Goal: Transaction & Acquisition: Book appointment/travel/reservation

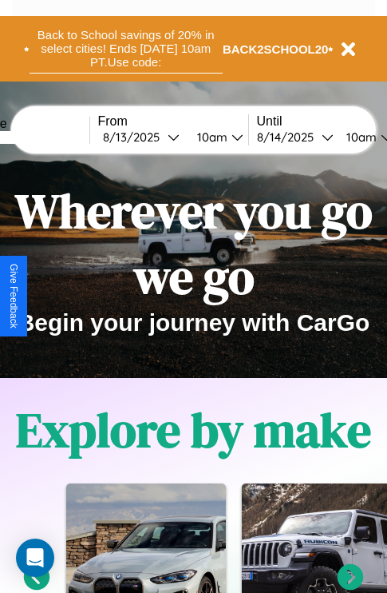
click at [125, 49] on button "Back to School savings of 20% in select cities! Ends 9/1 at 10am PT. Use code:" at bounding box center [126, 49] width 193 height 50
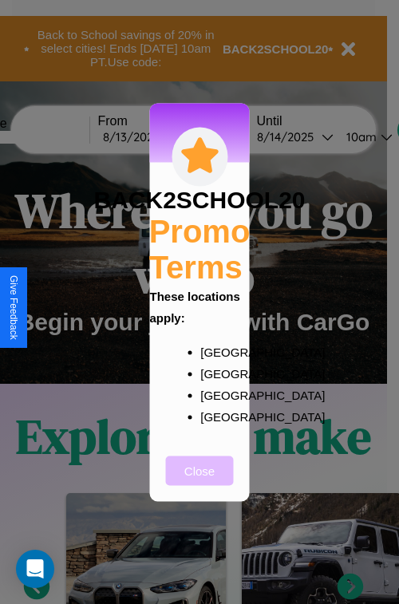
click at [200, 482] on button "Close" at bounding box center [200, 471] width 68 height 30
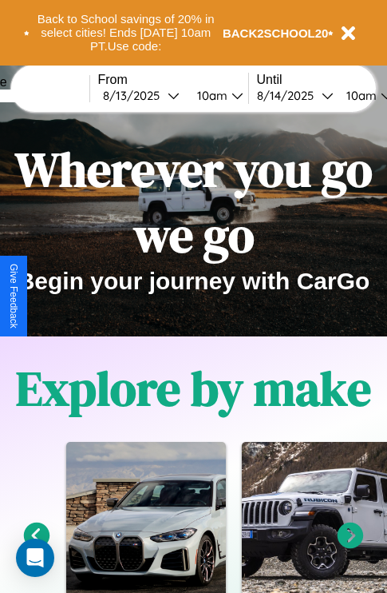
scroll to position [246, 0]
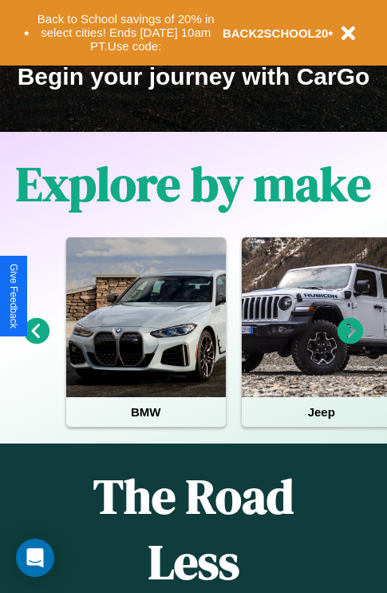
click at [36, 342] on icon at bounding box center [37, 331] width 26 height 26
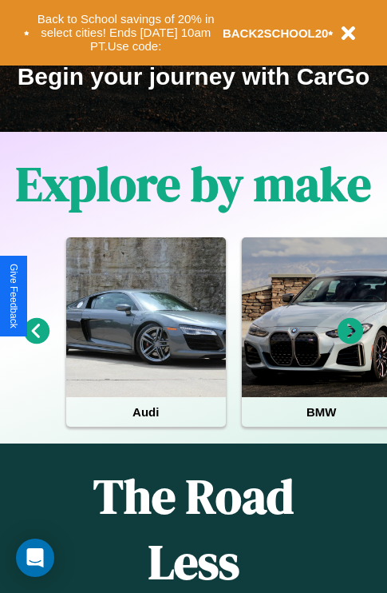
click at [36, 342] on icon at bounding box center [37, 331] width 26 height 26
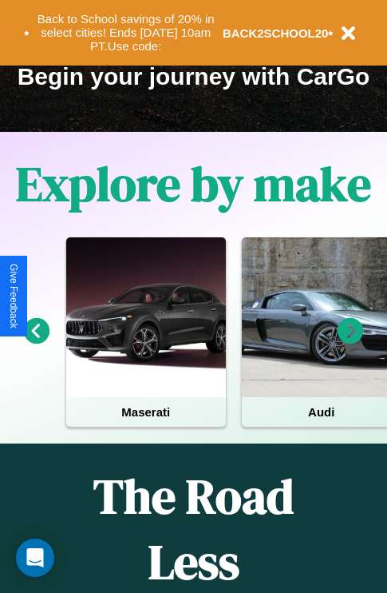
click at [351, 342] on icon at bounding box center [351, 331] width 26 height 26
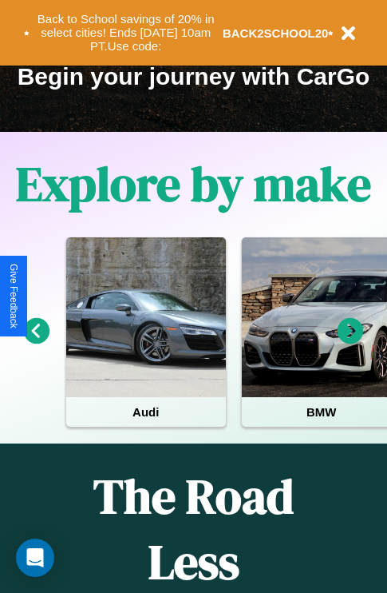
scroll to position [90, 366]
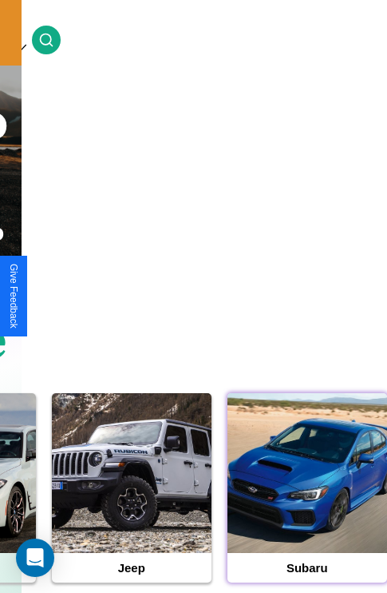
click at [307, 497] on div at bounding box center [308, 473] width 160 height 160
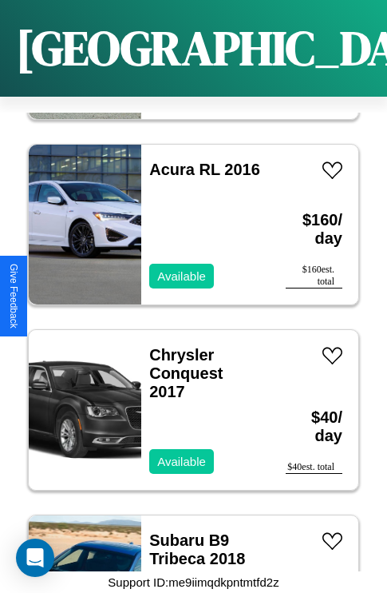
scroll to position [18401, 0]
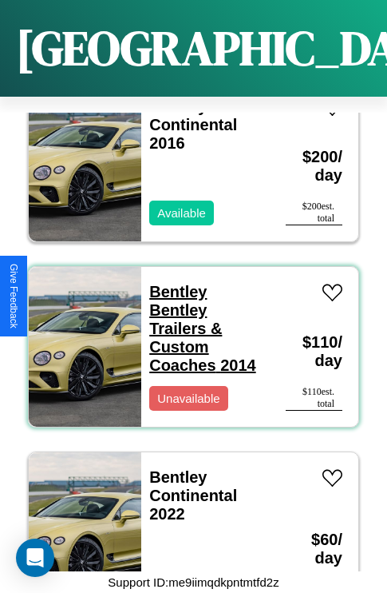
click at [173, 283] on link "Bentley Bentley Trailers & Custom Coaches 2014" at bounding box center [202, 328] width 106 height 91
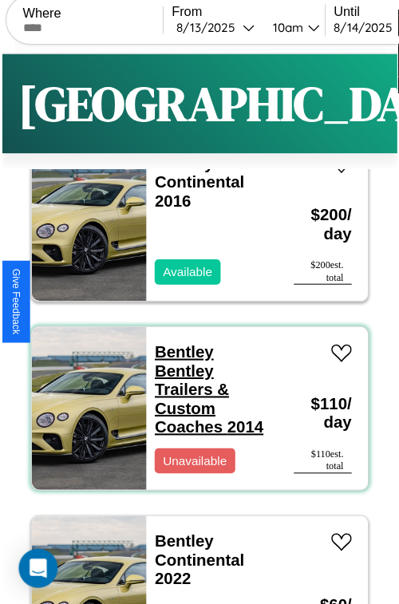
scroll to position [0, 0]
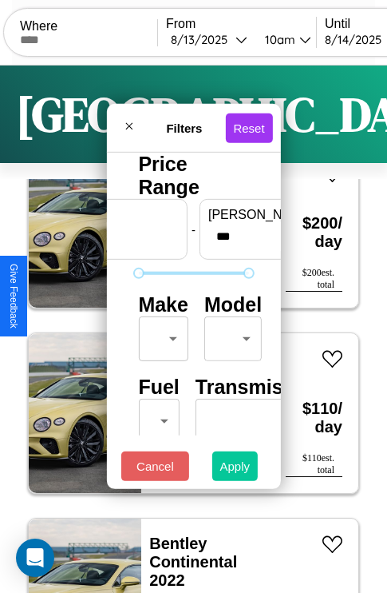
click at [236, 470] on button "Apply" at bounding box center [235, 466] width 46 height 30
